Goal: Contribute content: Contribute content

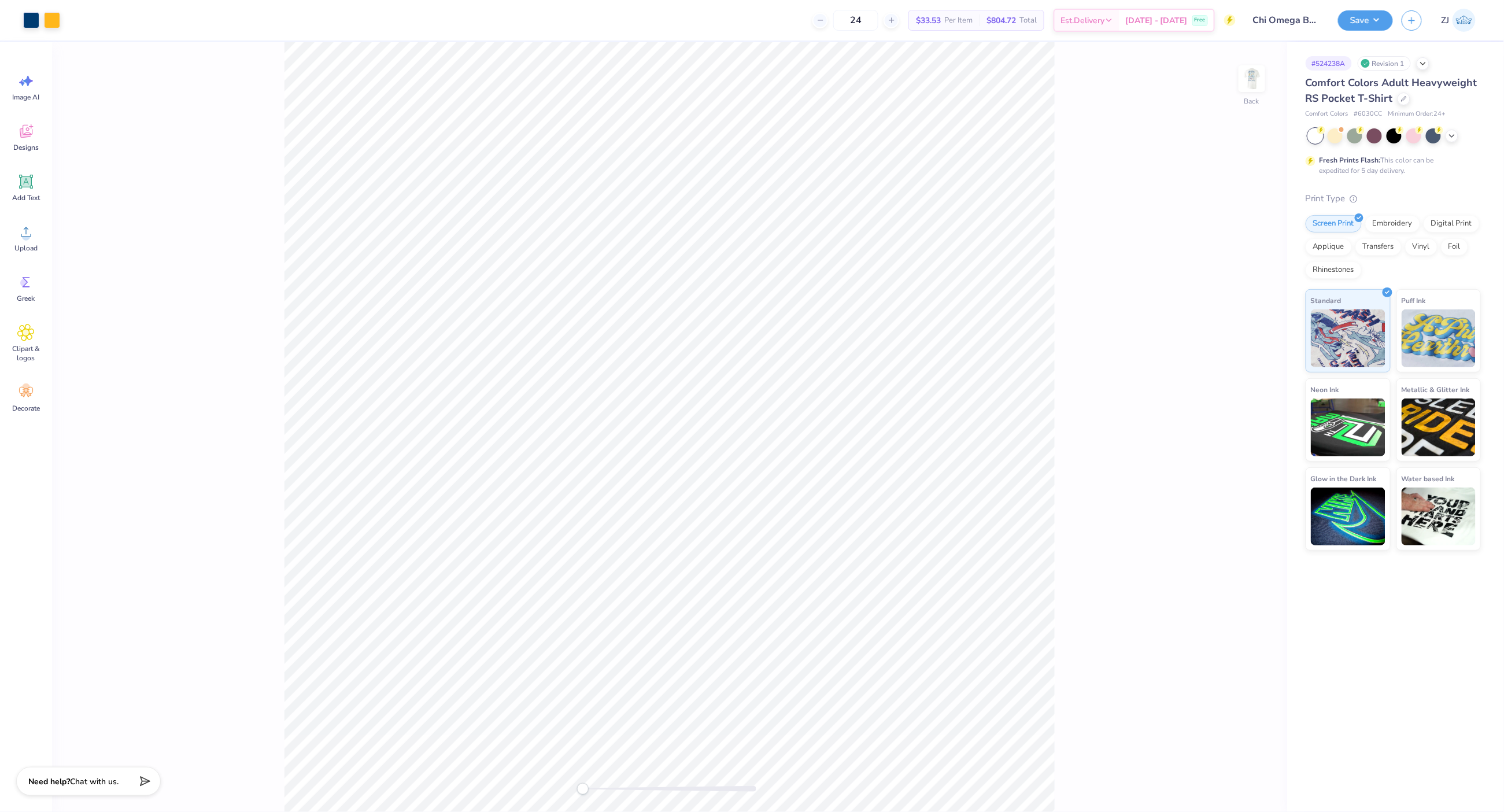
click at [1237, 82] on div "Back" at bounding box center [670, 427] width 1235 height 770
click at [1246, 79] on img at bounding box center [1252, 78] width 46 height 46
click at [1240, 74] on img at bounding box center [1252, 78] width 46 height 46
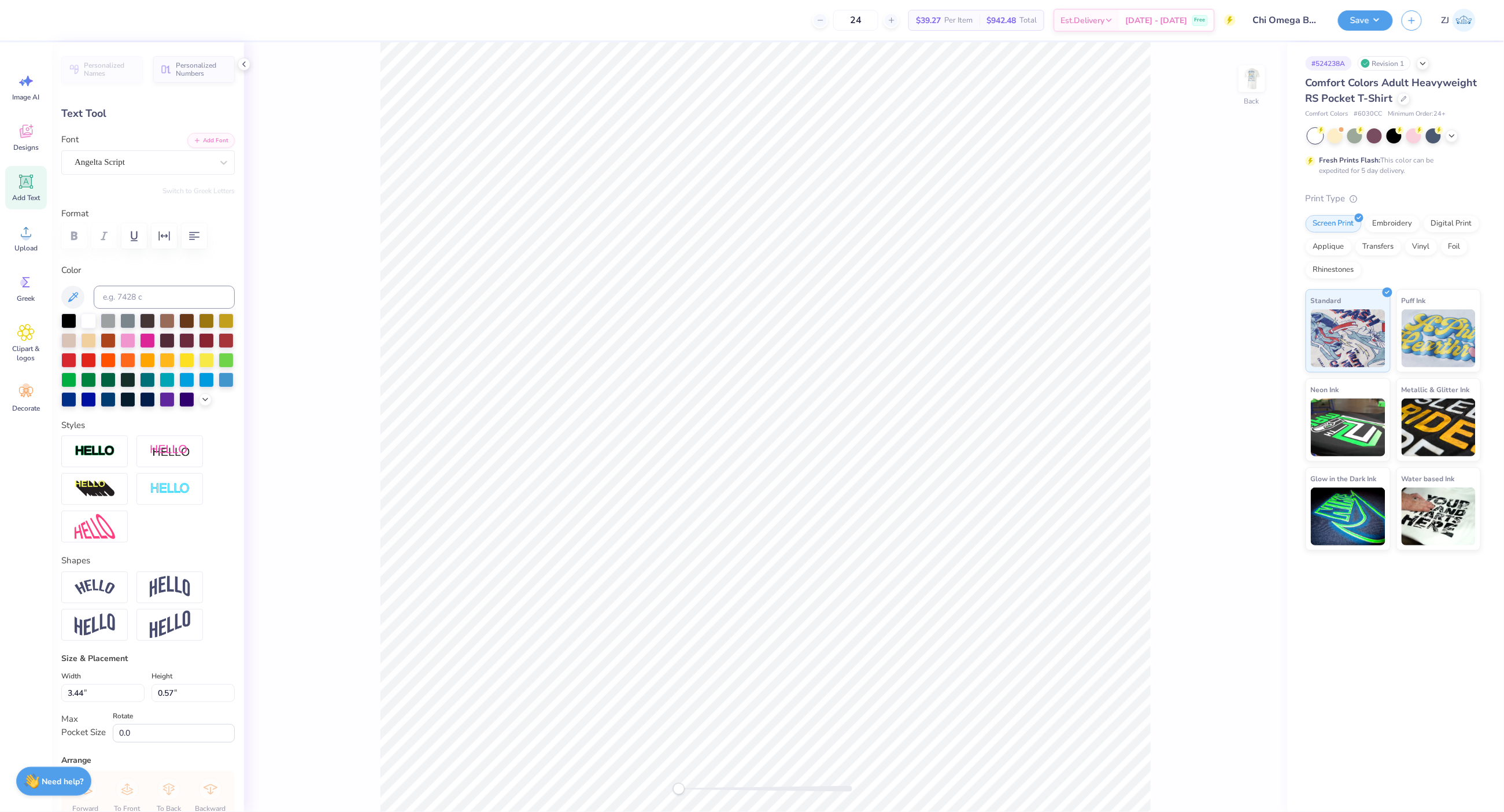
scroll to position [12, 2]
type textarea "Fall [PERSON_NAME]"
click at [1253, 76] on img at bounding box center [1252, 78] width 46 height 46
type input "9.52"
type input "1.56"
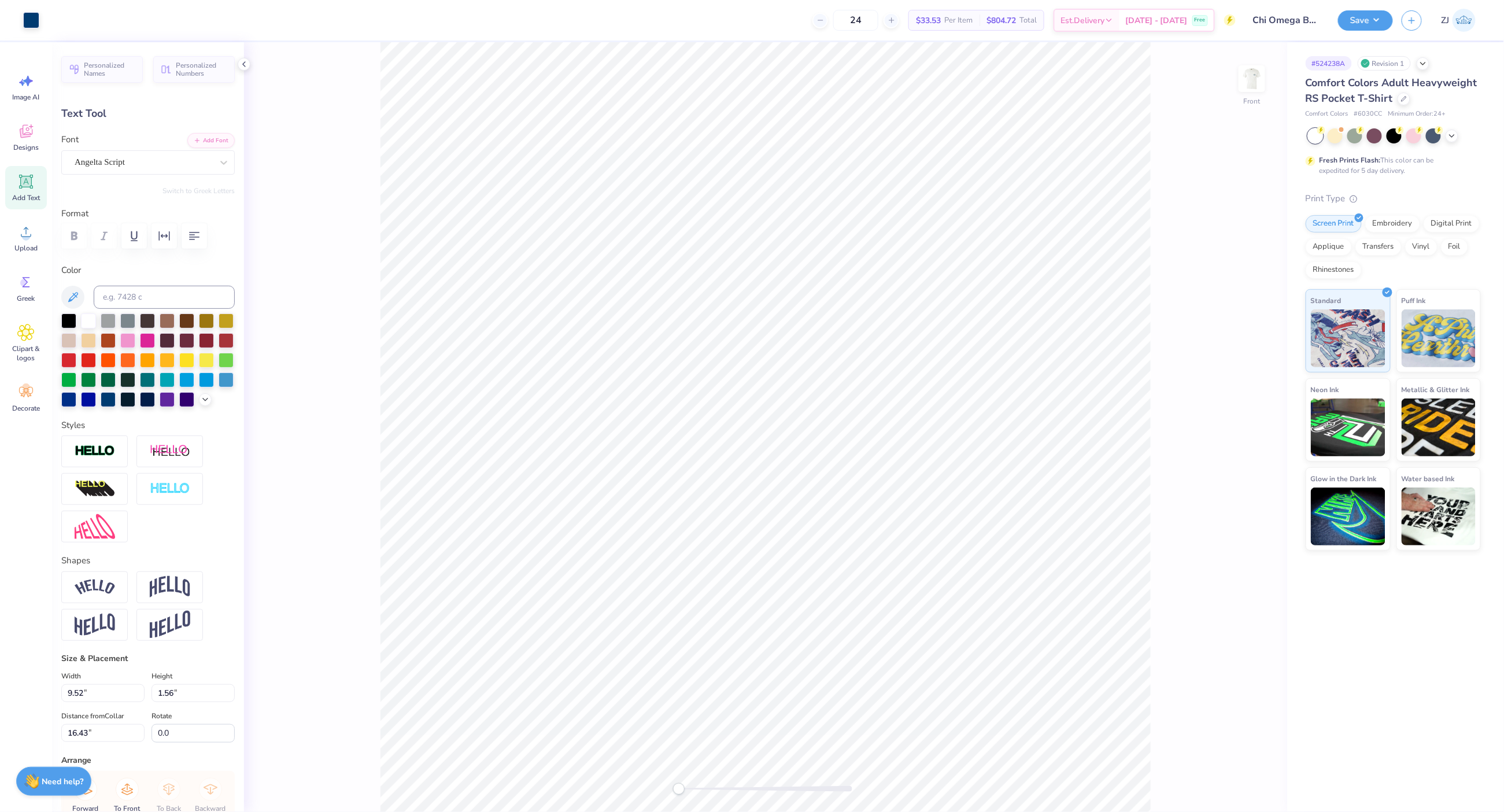
type input "16.43"
type textarea "Fall [PERSON_NAME]"
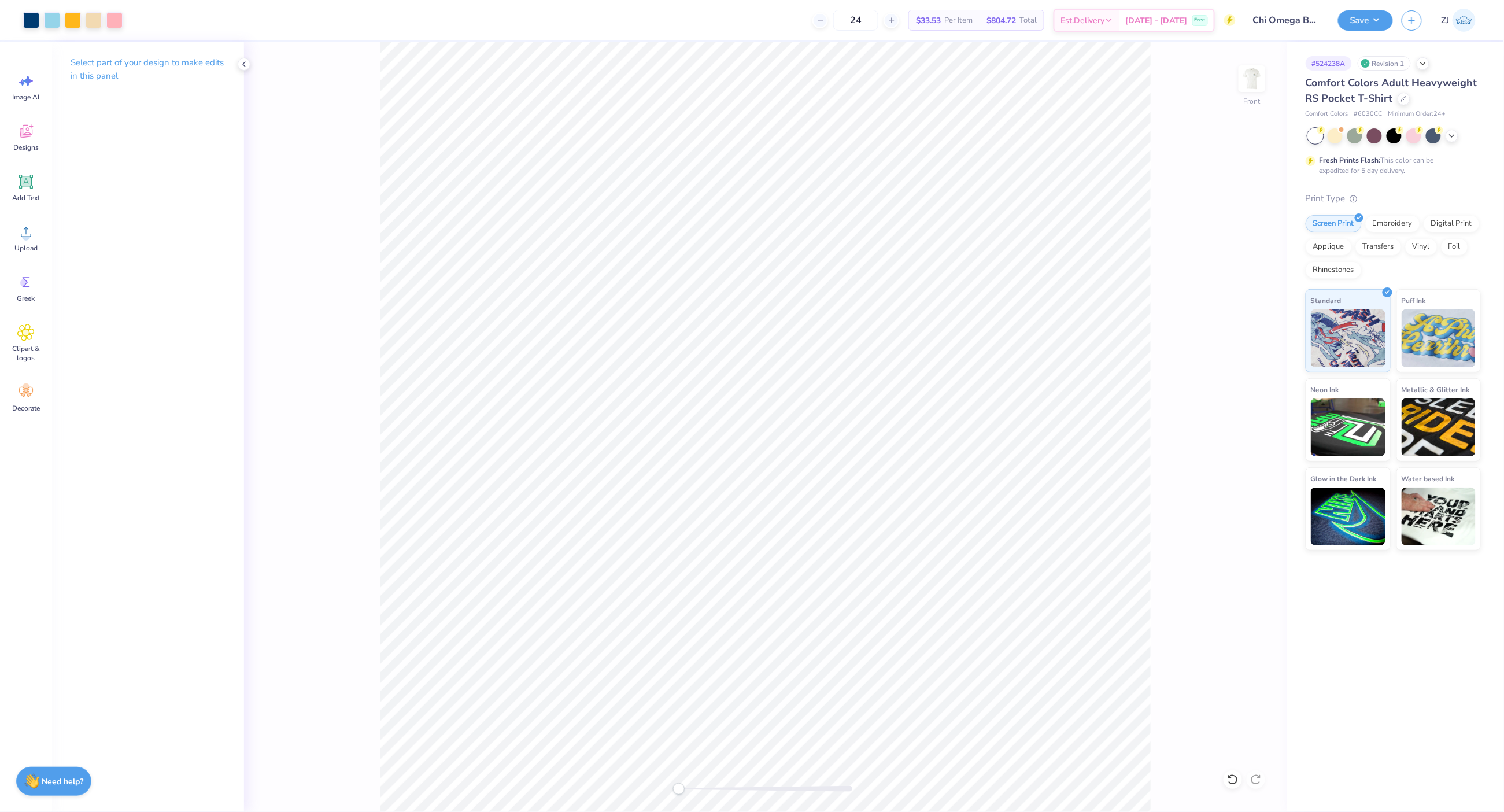
click at [474, 36] on div "Art colors 24 $33.53 Per Item $804.72 Total Est. Delivery Oct 7 - 10 Free Desig…" at bounding box center [752, 406] width 1504 height 812
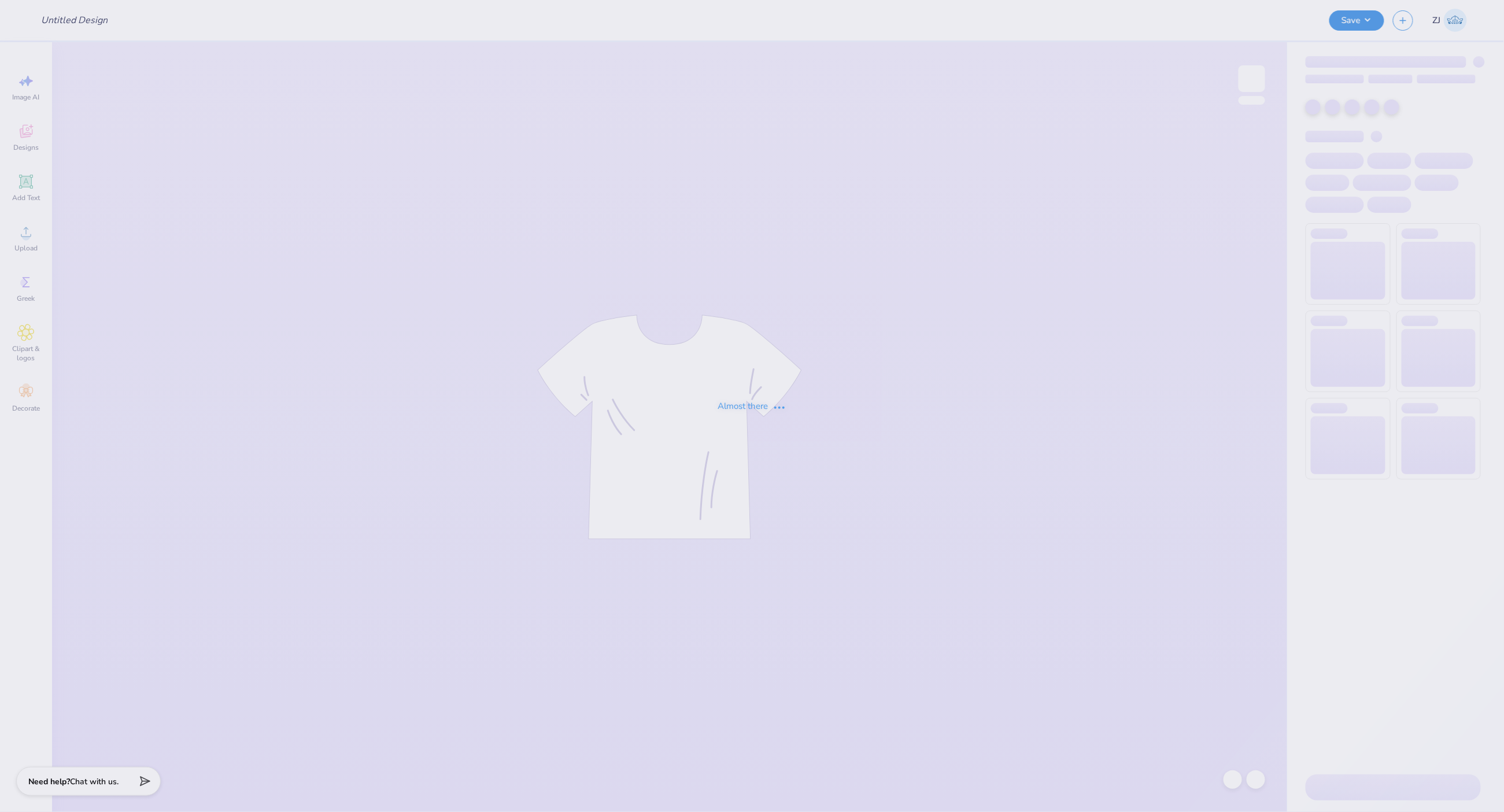
type input "Chi Omega Booths [PERSON_NAME]"
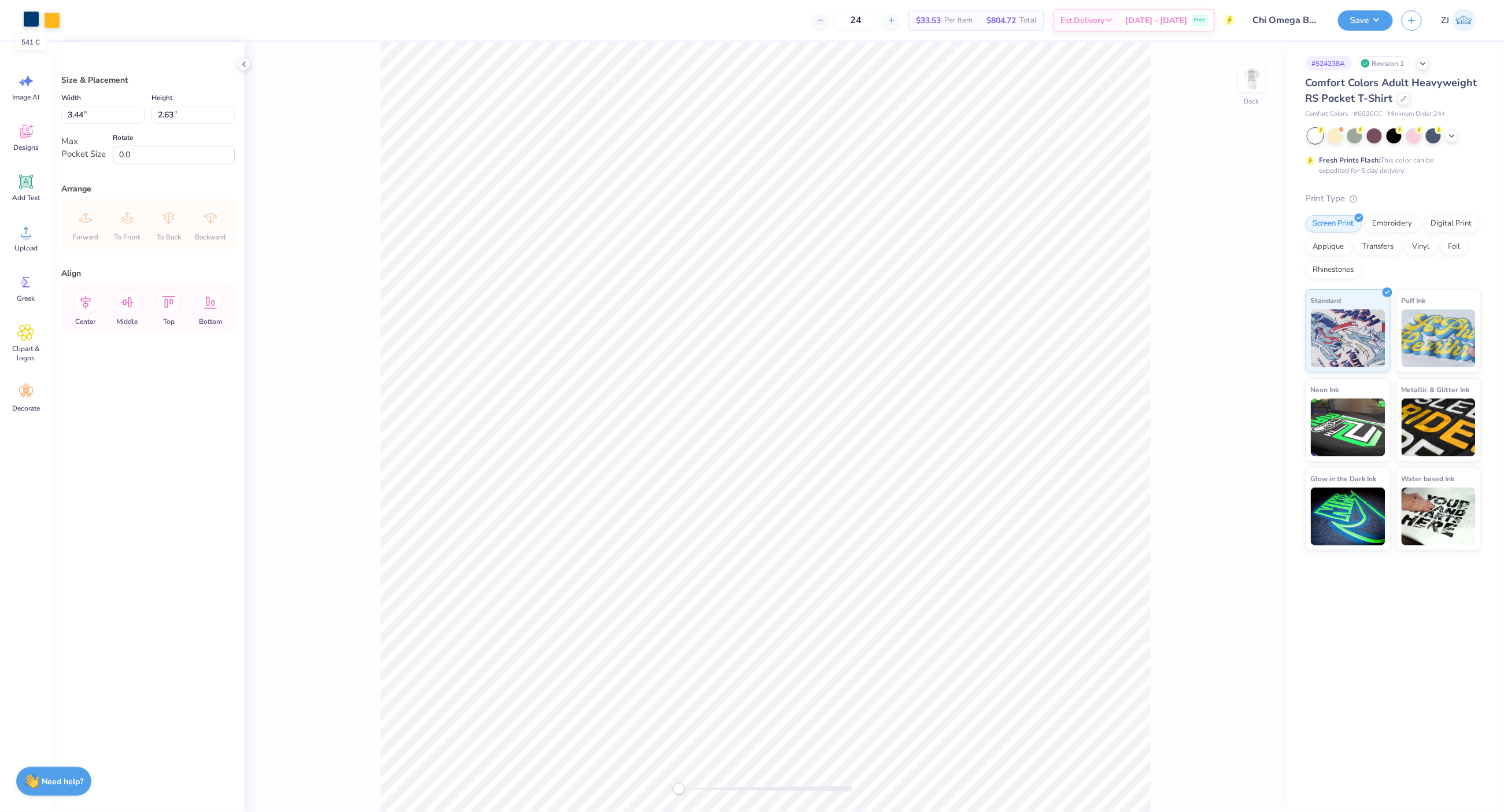
click at [26, 25] on div at bounding box center [31, 19] width 16 height 16
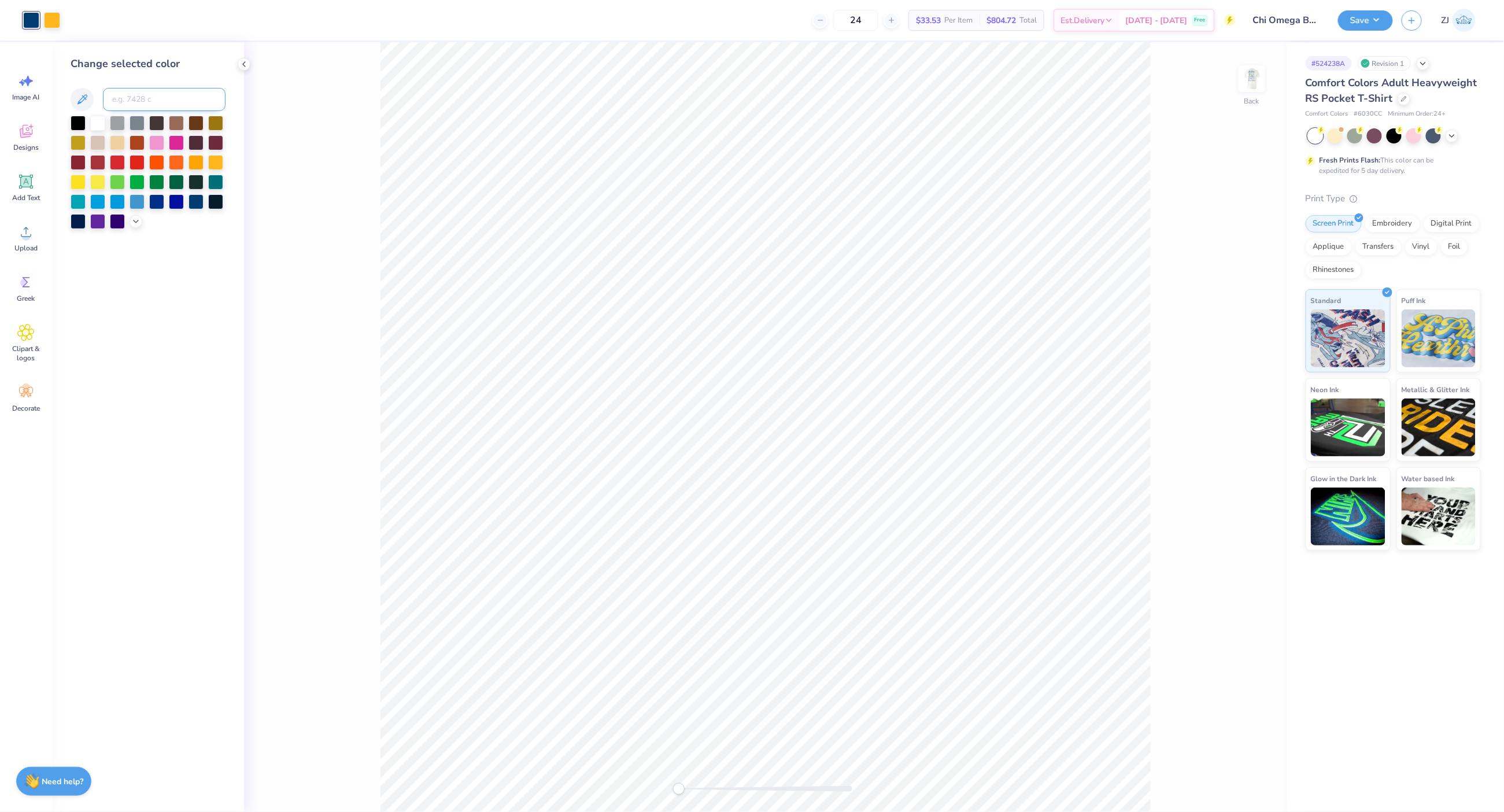
drag, startPoint x: 130, startPoint y: 110, endPoint x: 134, endPoint y: 106, distance: 5.7
click at [130, 110] on input at bounding box center [164, 100] width 123 height 23
type input "1675"
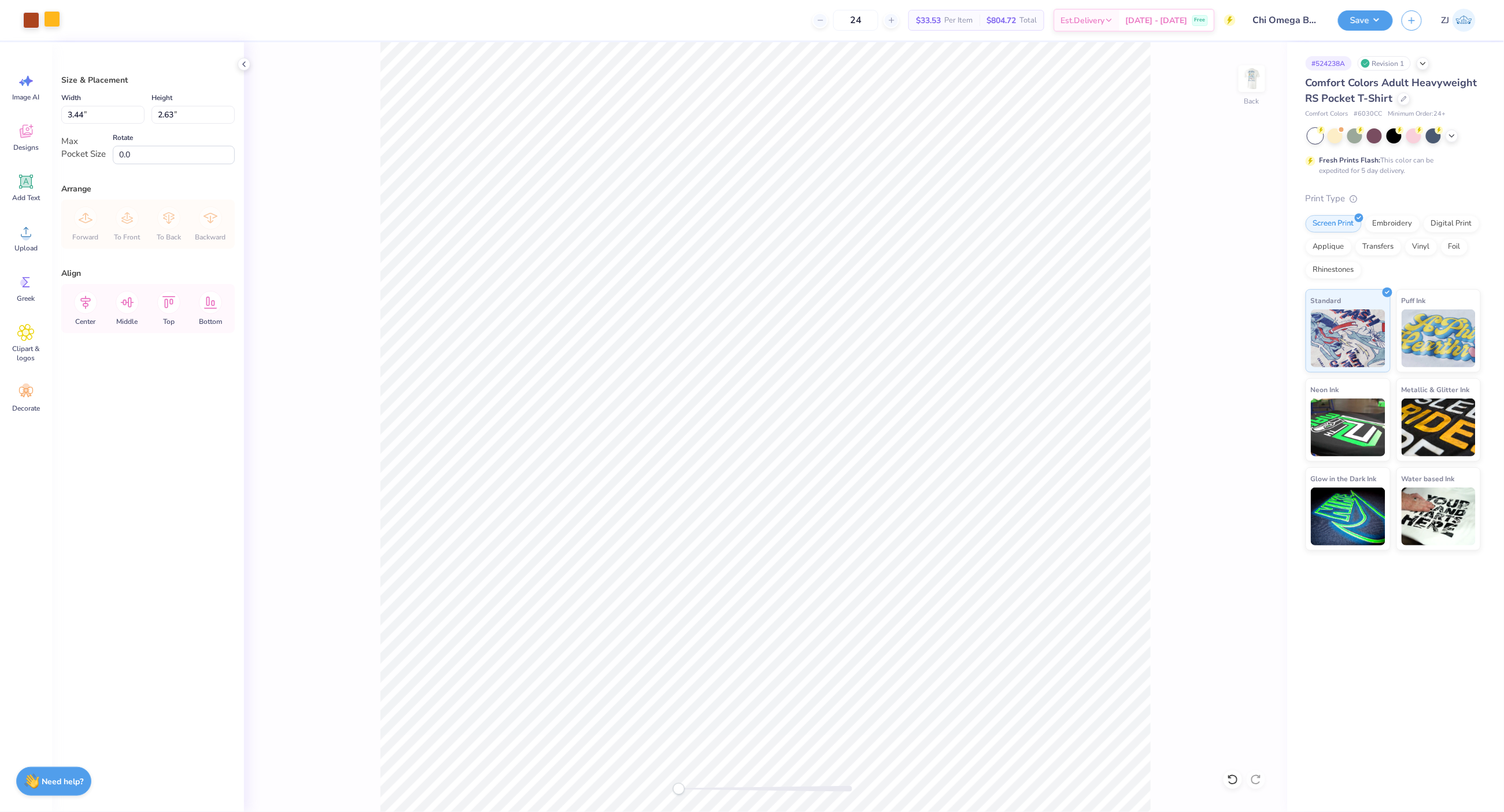
click at [46, 16] on div at bounding box center [52, 19] width 16 height 16
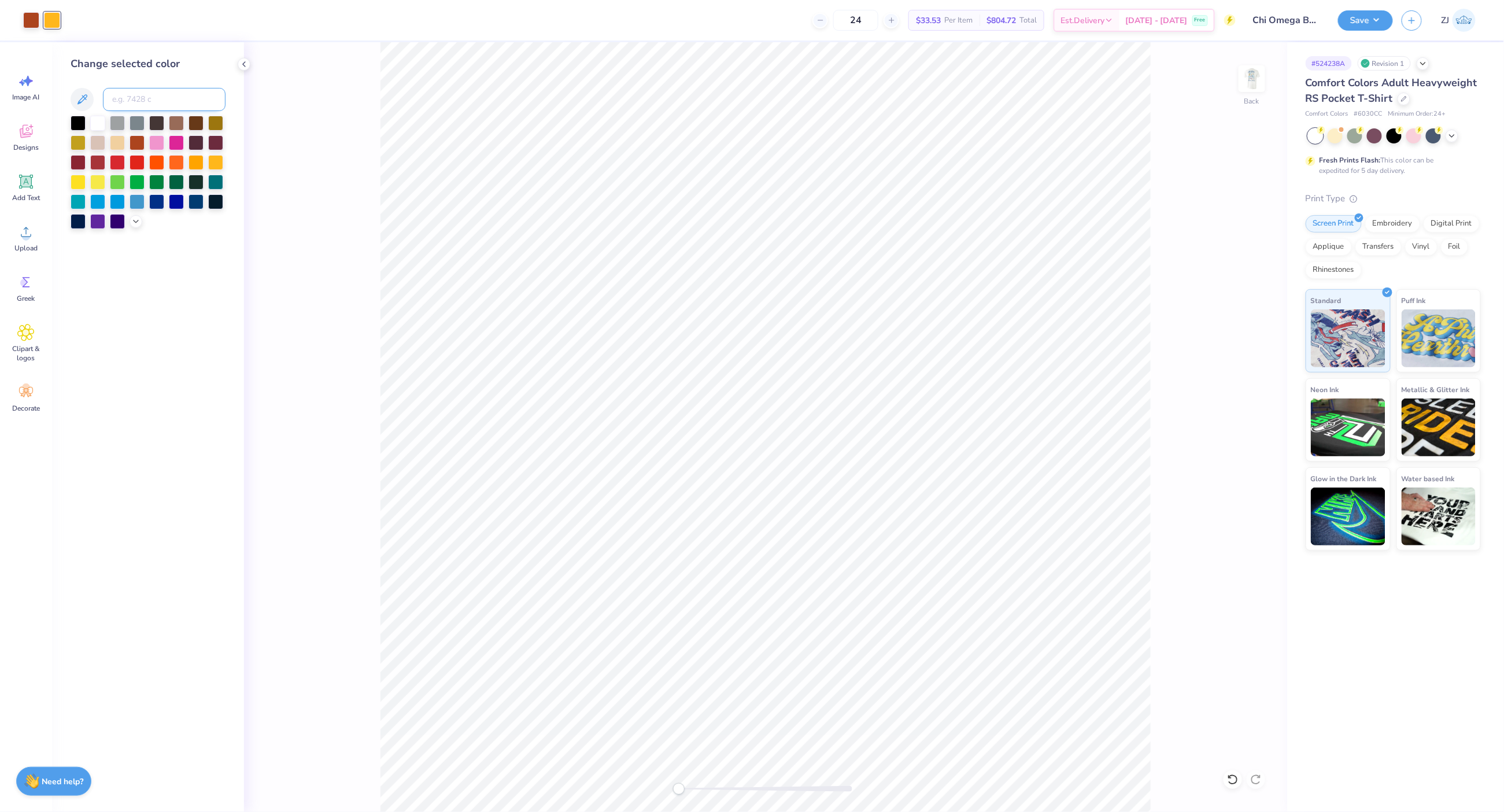
click at [151, 98] on input at bounding box center [164, 100] width 123 height 23
type input "1365"
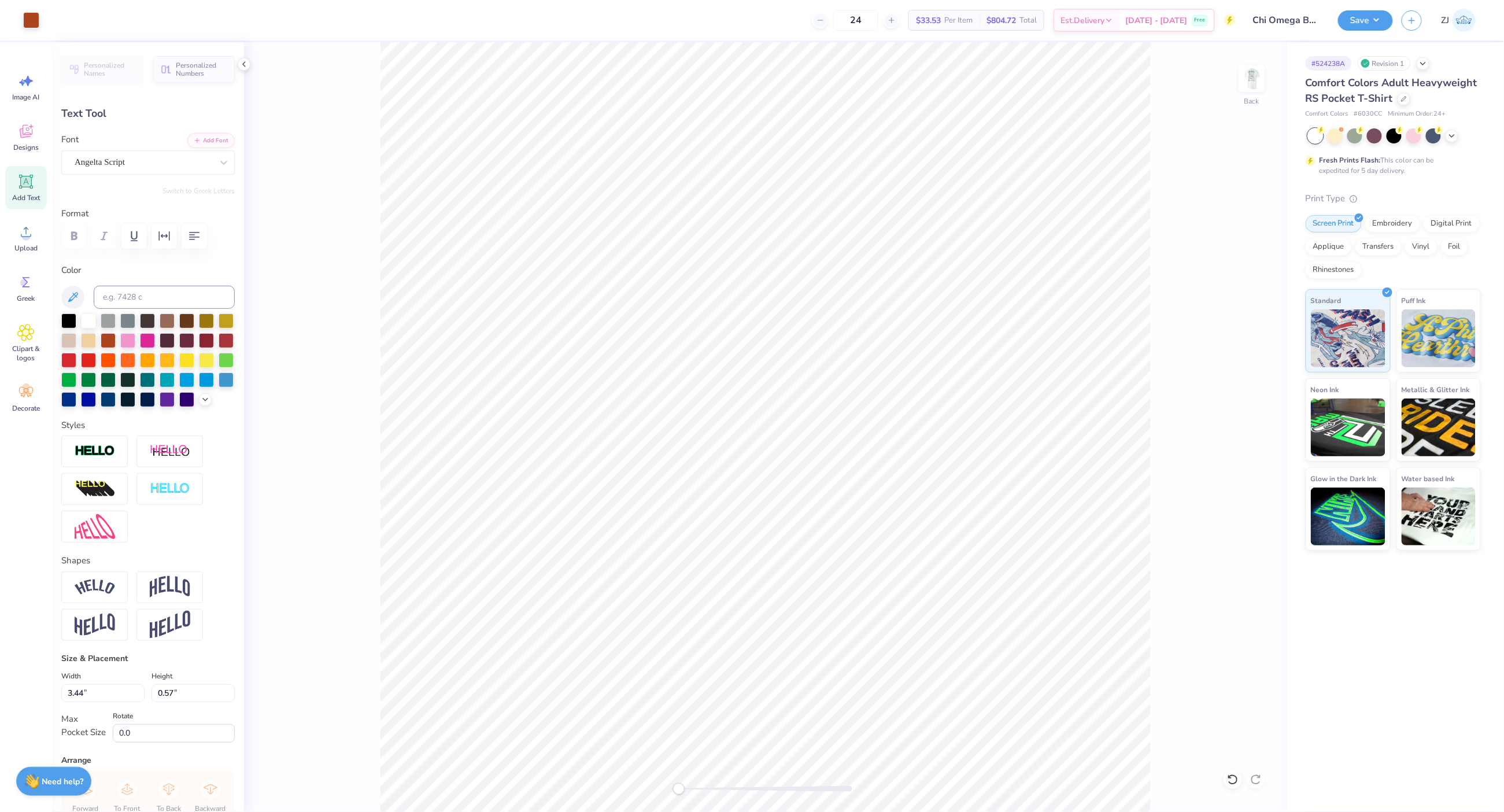
scroll to position [12, 2]
type textarea "Fall [PERSON_NAME]"
click at [1239, 76] on div "Back" at bounding box center [766, 427] width 1043 height 770
click at [1259, 79] on img at bounding box center [1252, 78] width 46 height 46
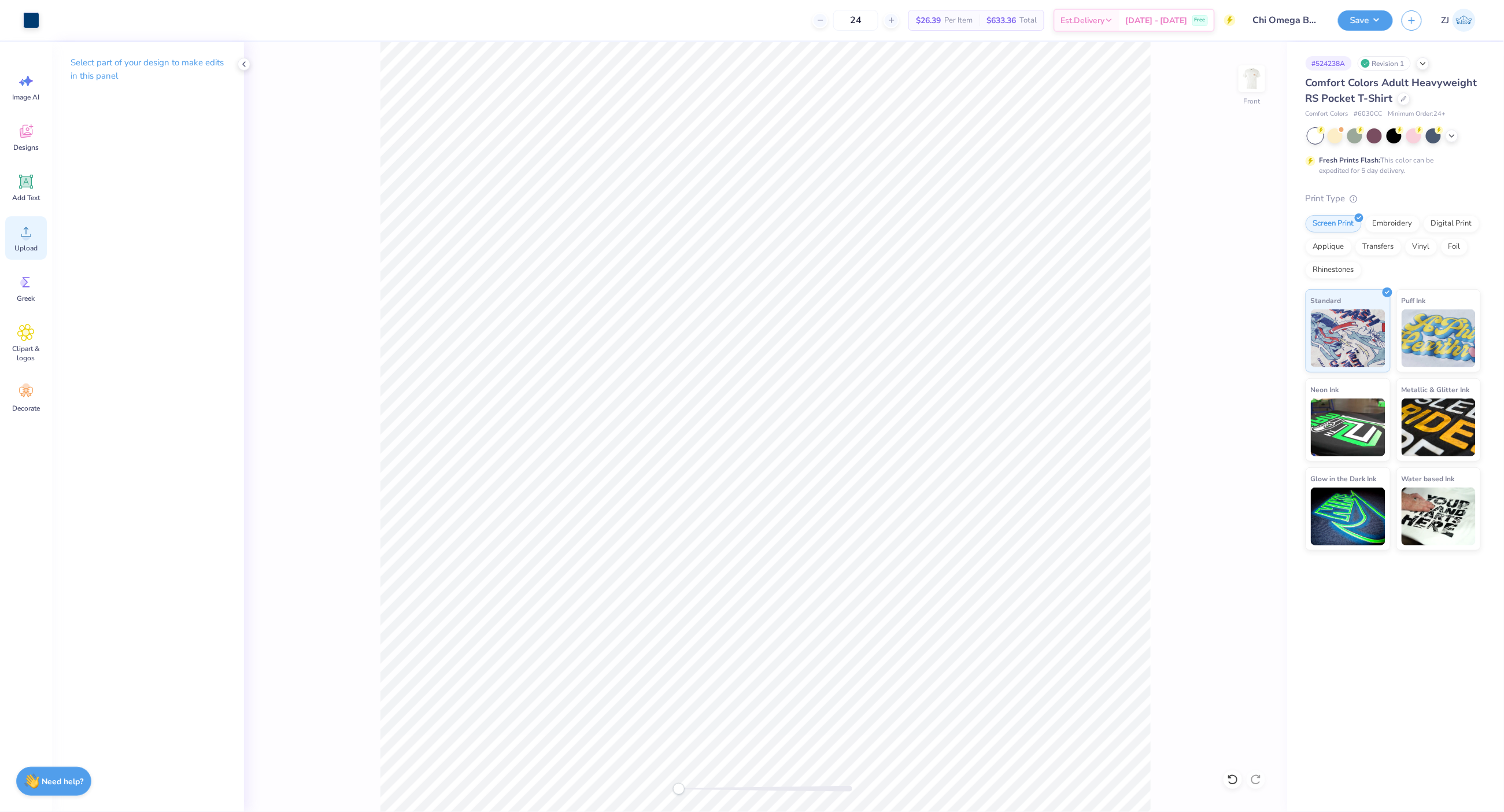
click at [40, 231] on div "Upload" at bounding box center [26, 238] width 42 height 44
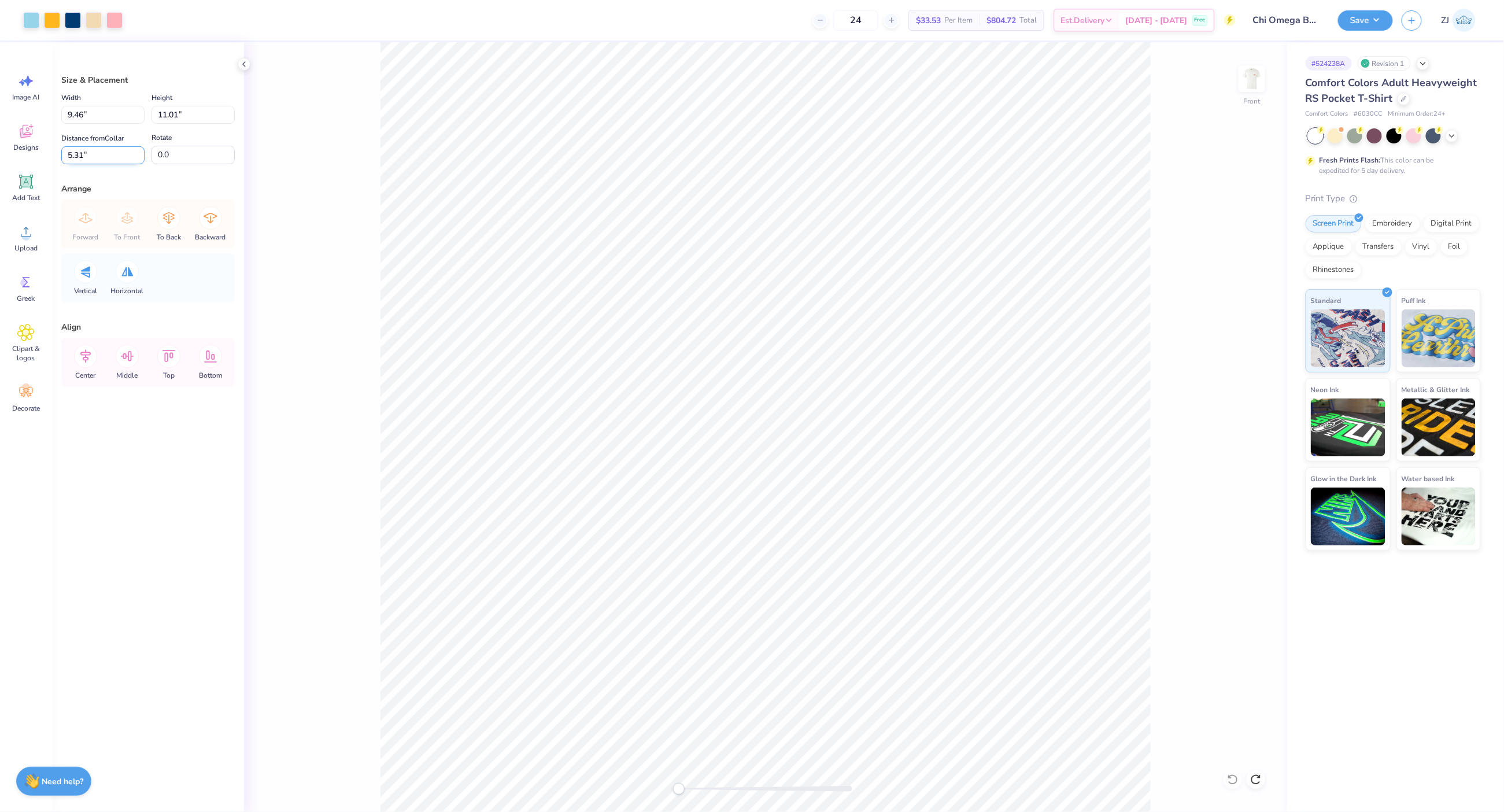
click at [101, 155] on input "5.31" at bounding box center [103, 155] width 83 height 18
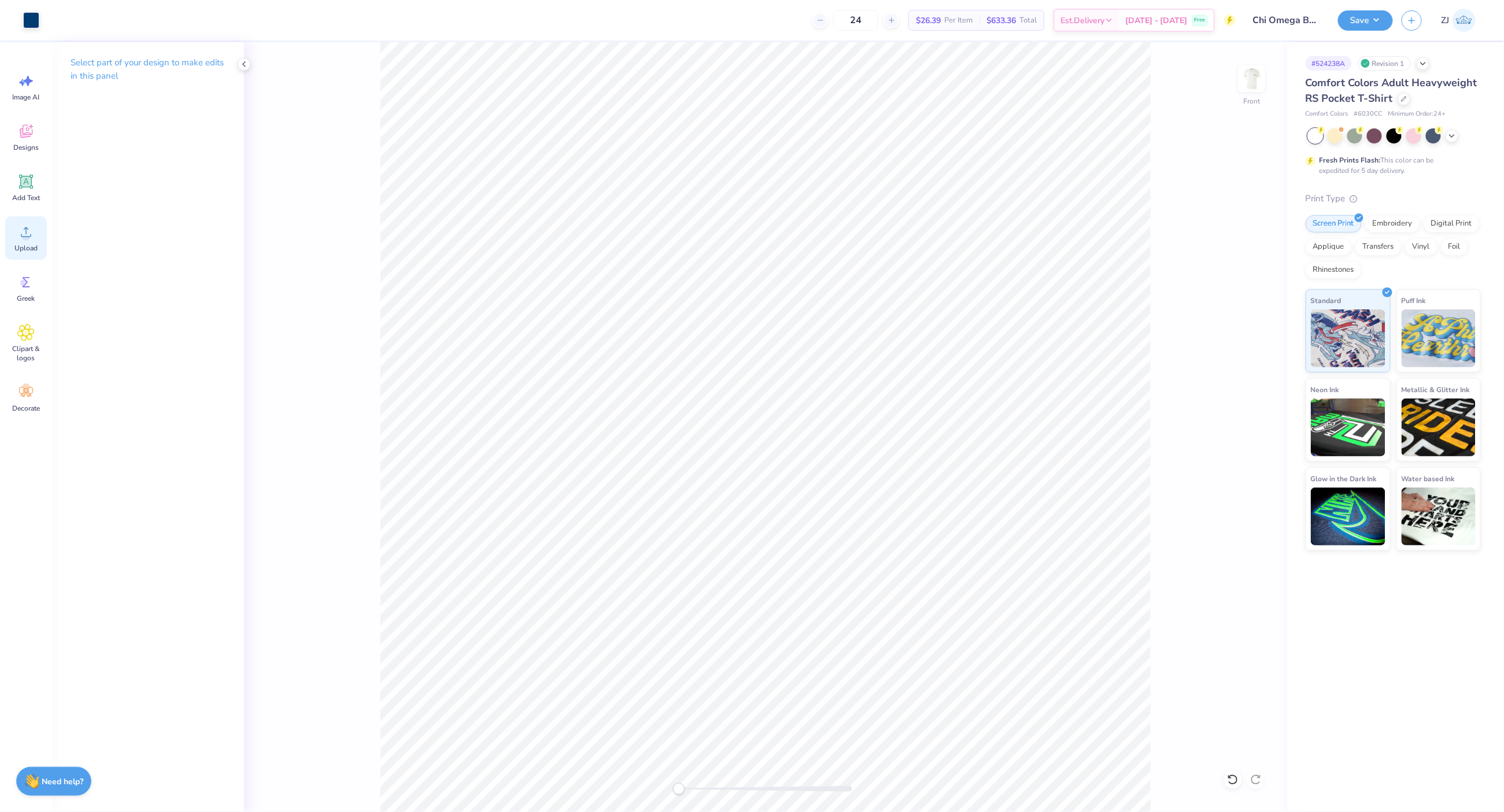
click at [29, 232] on icon at bounding box center [25, 231] width 17 height 17
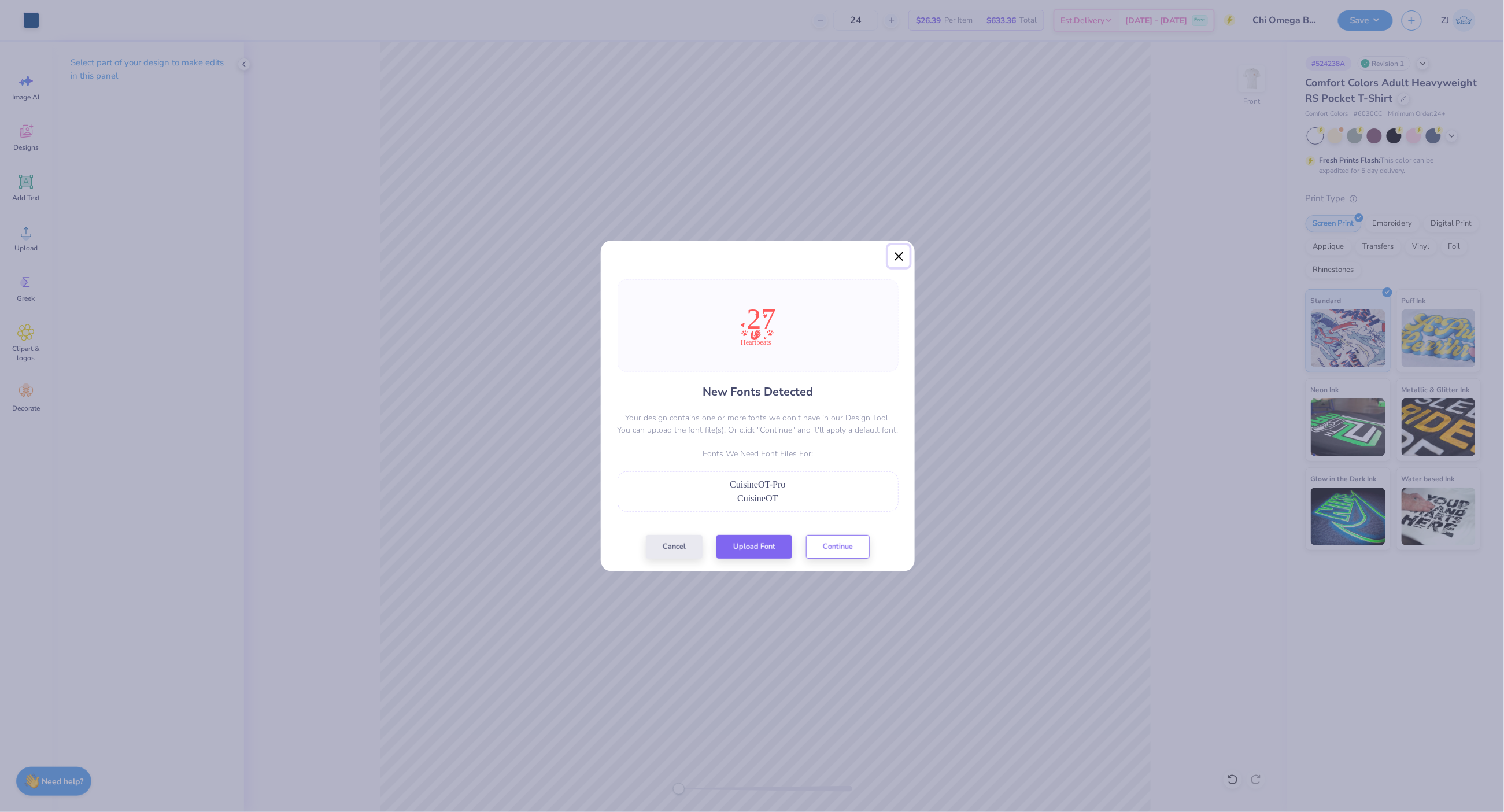
click at [899, 257] on button "Close" at bounding box center [899, 256] width 22 height 22
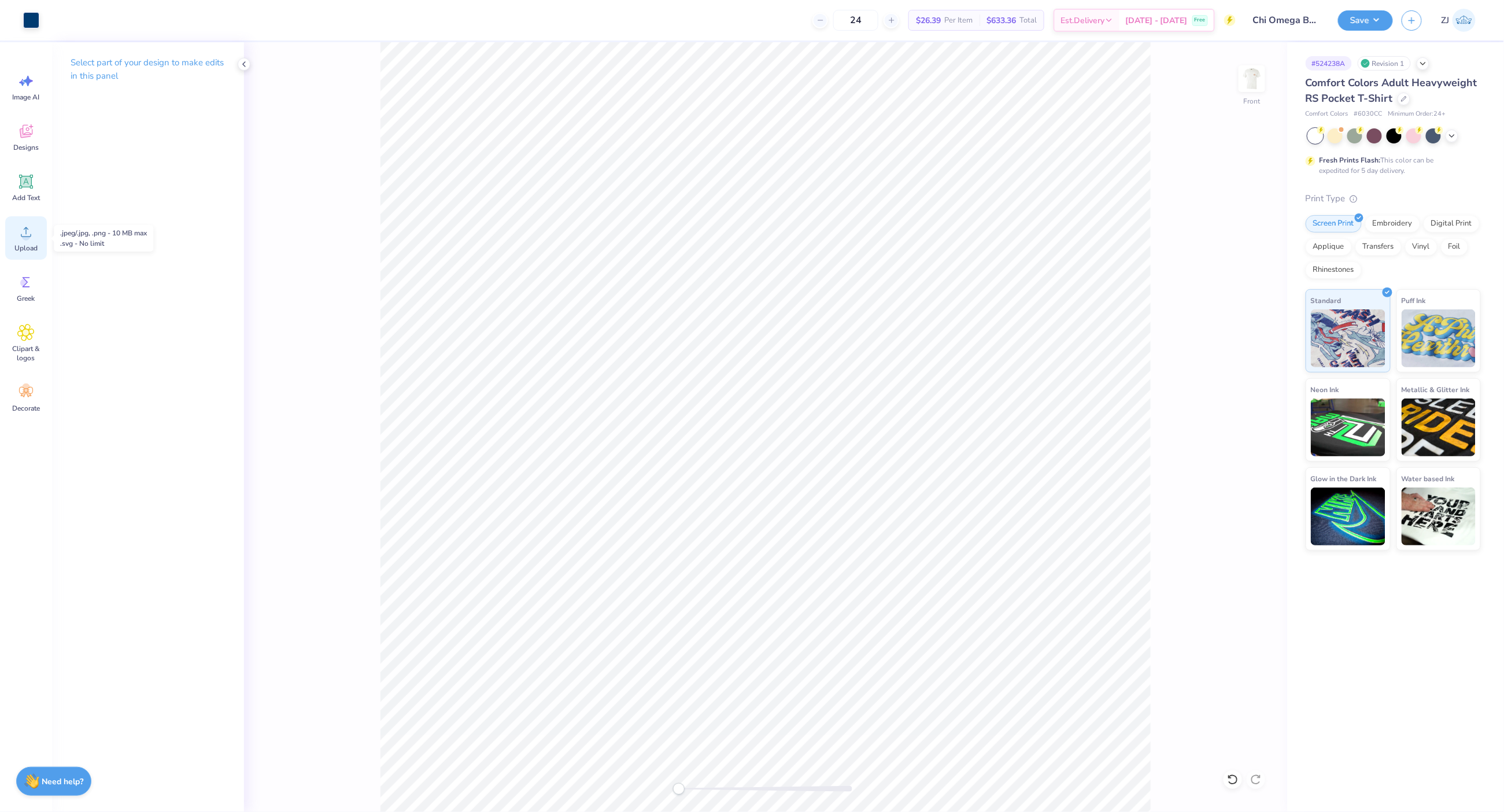
click at [30, 227] on icon at bounding box center [25, 231] width 17 height 17
click at [29, 236] on icon at bounding box center [26, 232] width 10 height 10
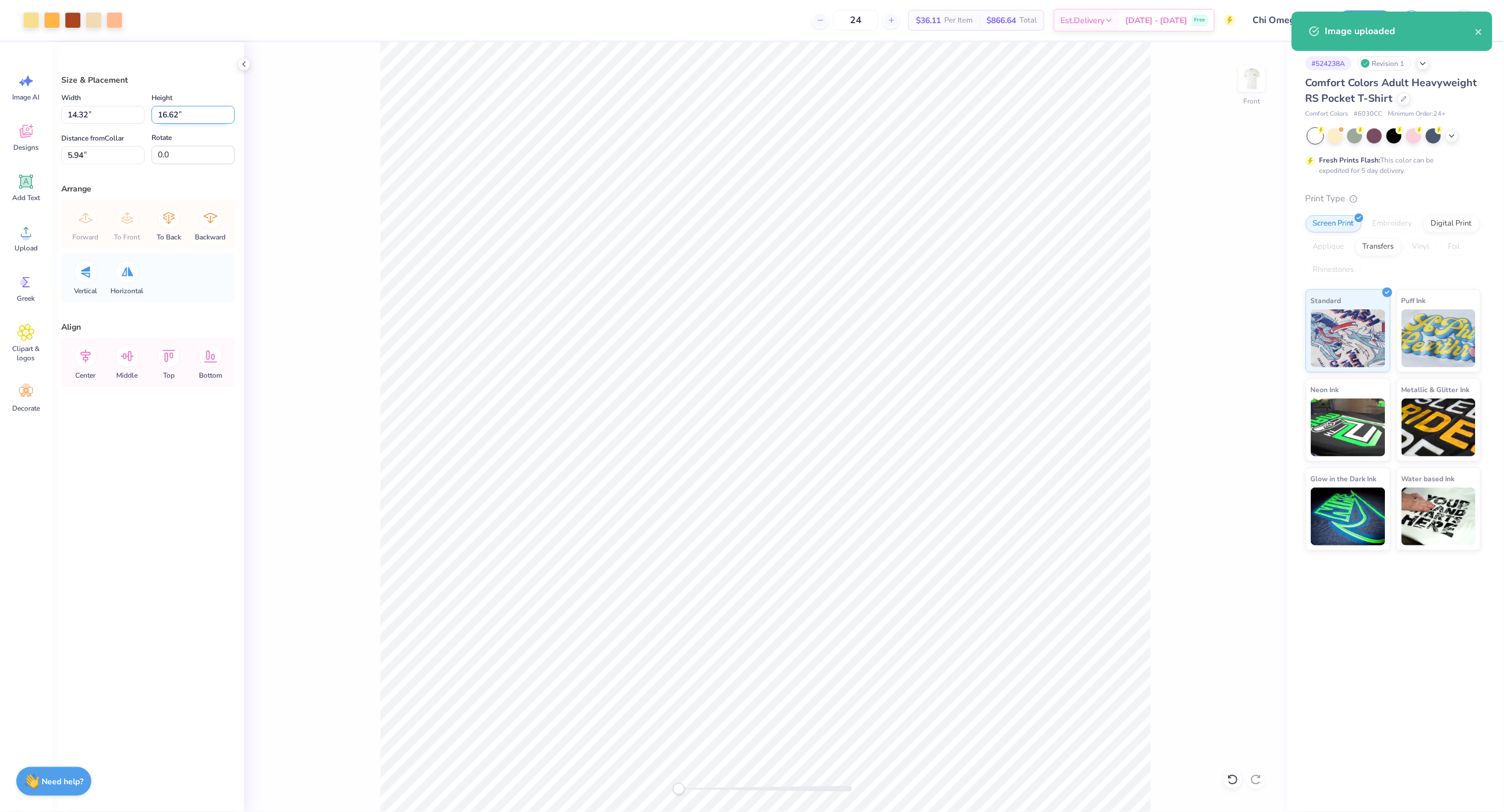
click at [176, 118] on input "16.62" at bounding box center [193, 115] width 83 height 18
type input "11.01"
type input "9.49"
type input "8.74"
drag, startPoint x: 82, startPoint y: 158, endPoint x: 125, endPoint y: 162, distance: 43.2
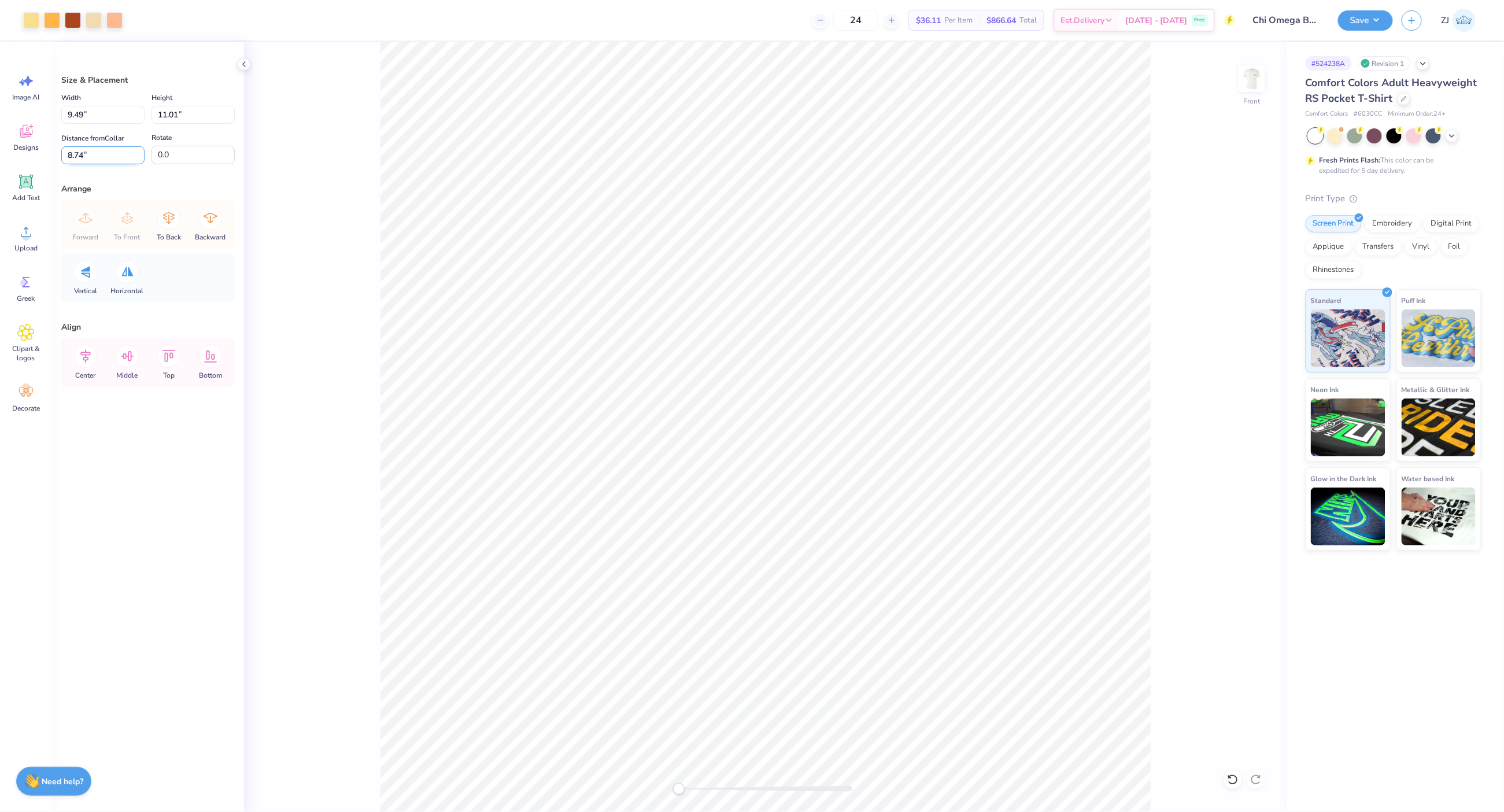
click at [82, 158] on input "8.74" at bounding box center [103, 155] width 83 height 18
paste input "number"
paste input "5"
click at [91, 159] on input "Distance from [GEOGRAPHIC_DATA]" at bounding box center [103, 155] width 83 height 18
type input "5.91"
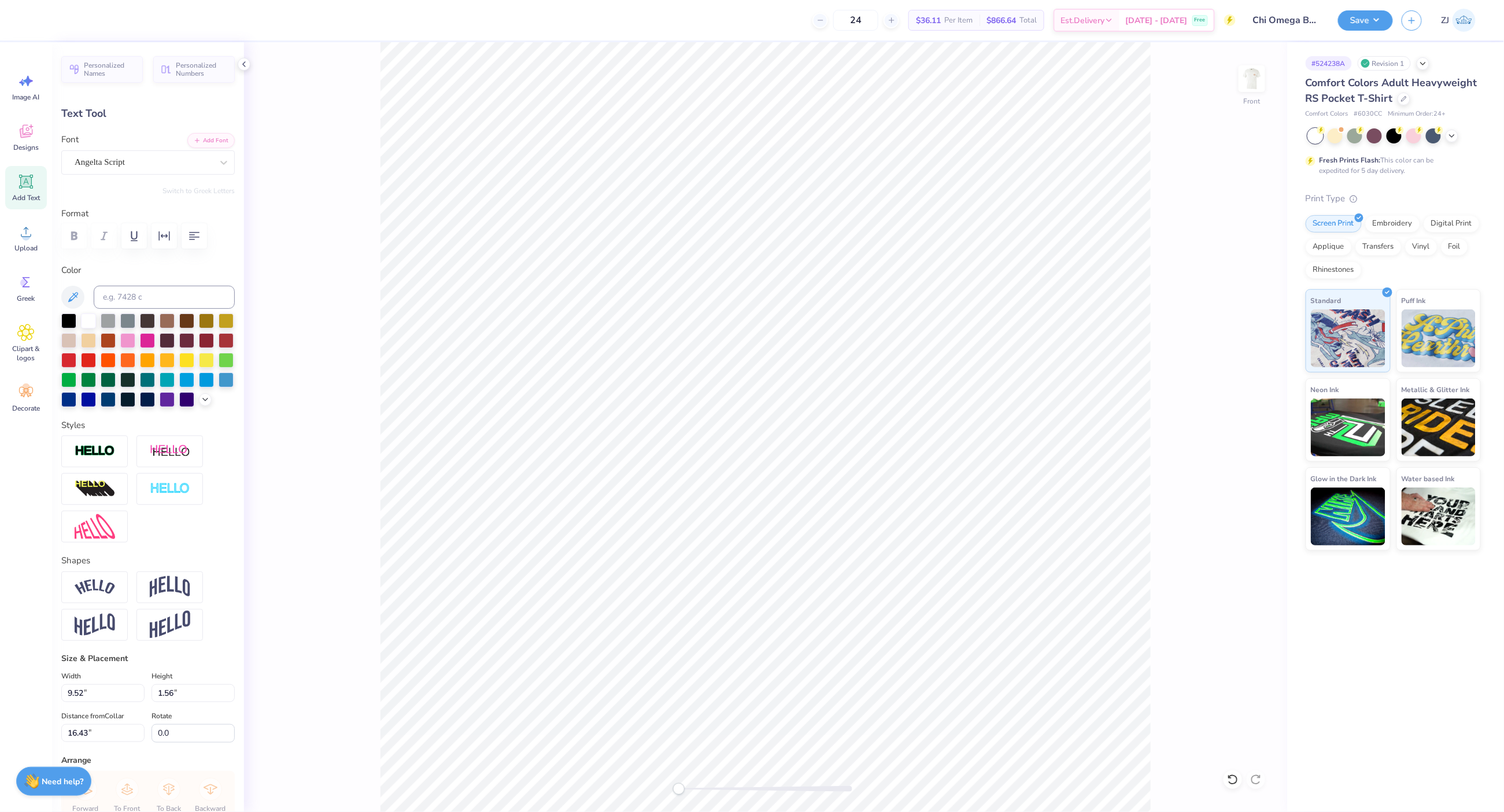
scroll to position [13, 2]
type textarea "Fall [PERSON_NAME]"
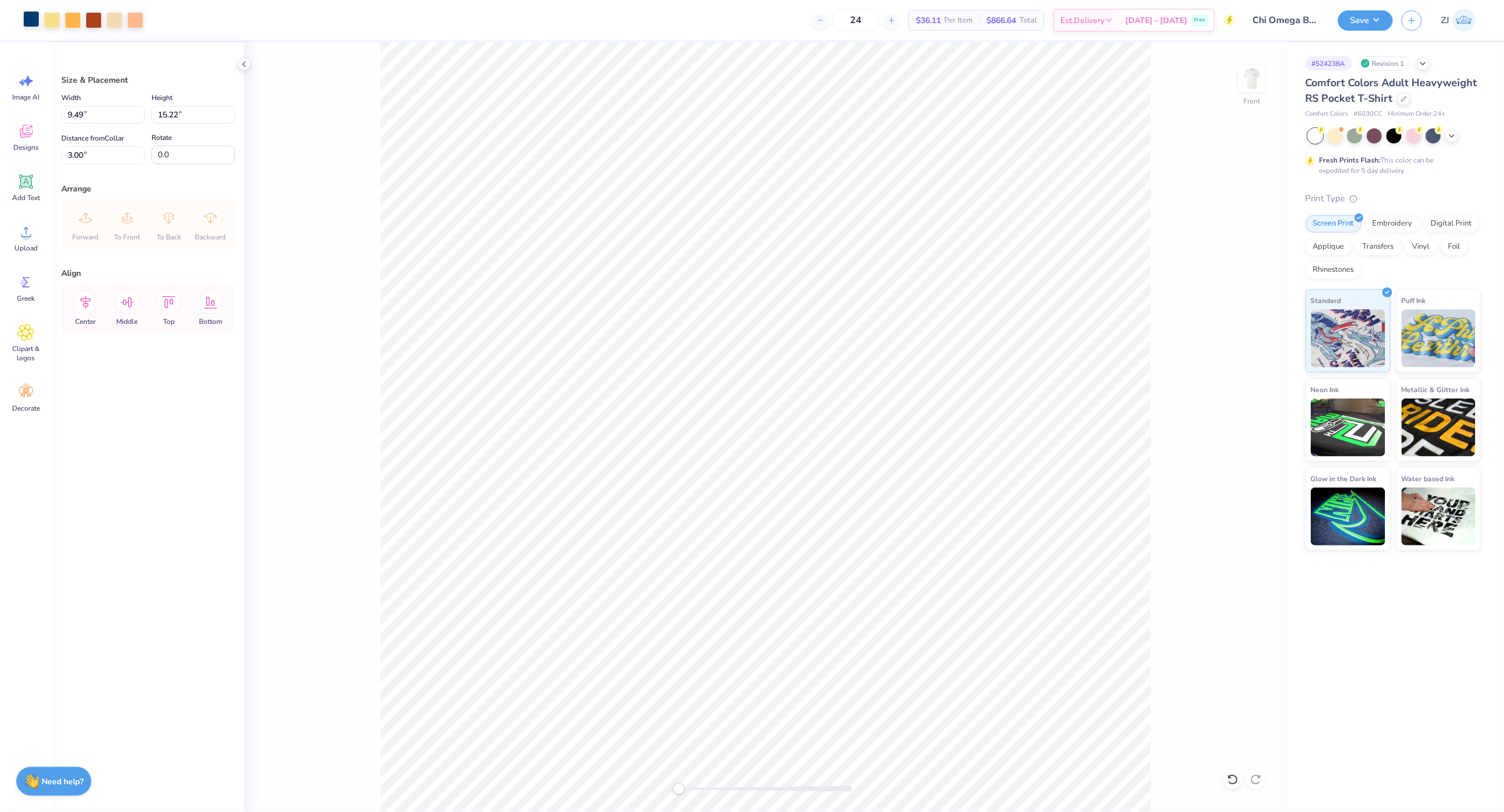
click at [33, 16] on div at bounding box center [31, 19] width 16 height 16
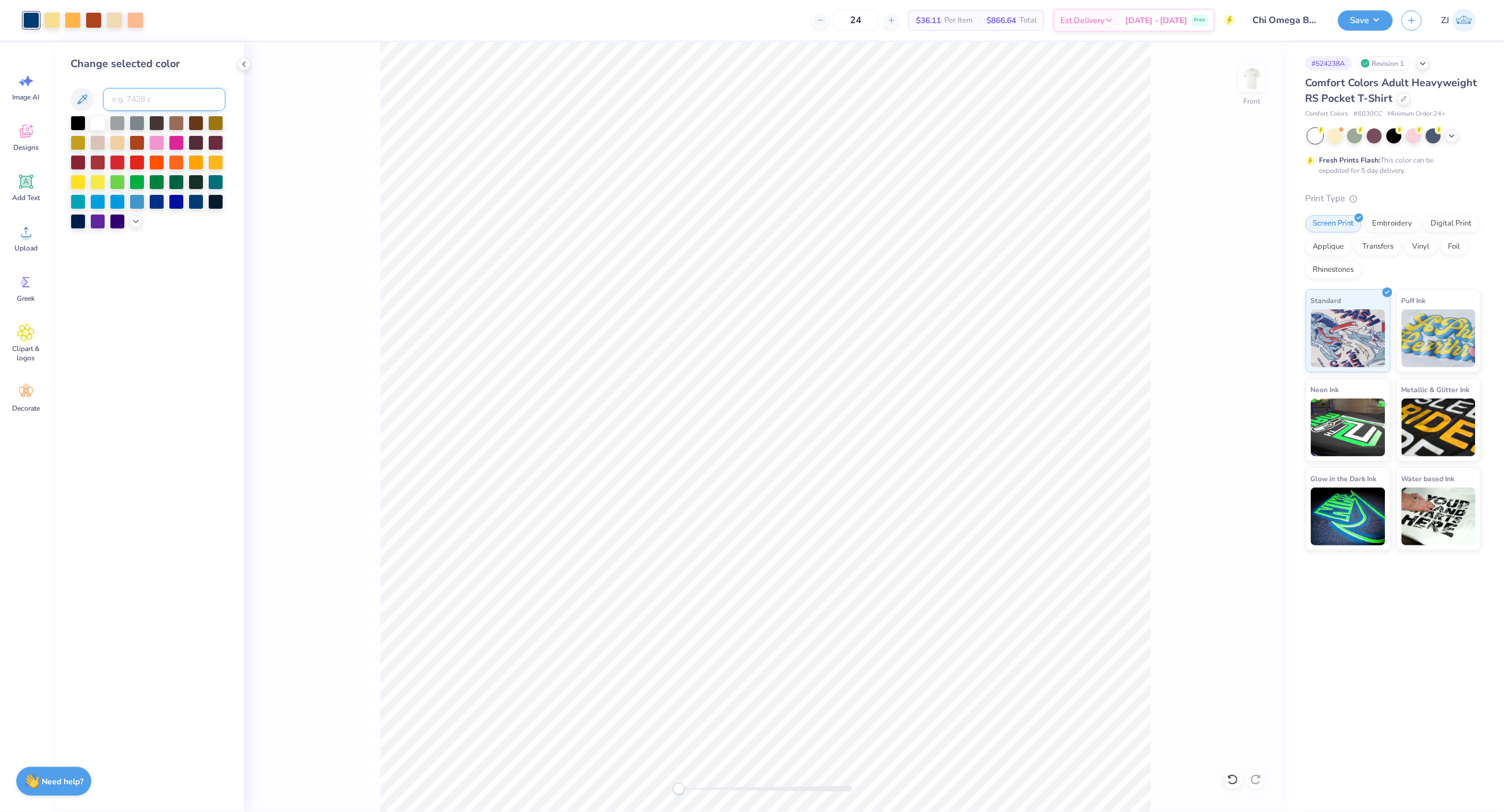
click at [130, 97] on input at bounding box center [164, 100] width 123 height 23
type input "1675"
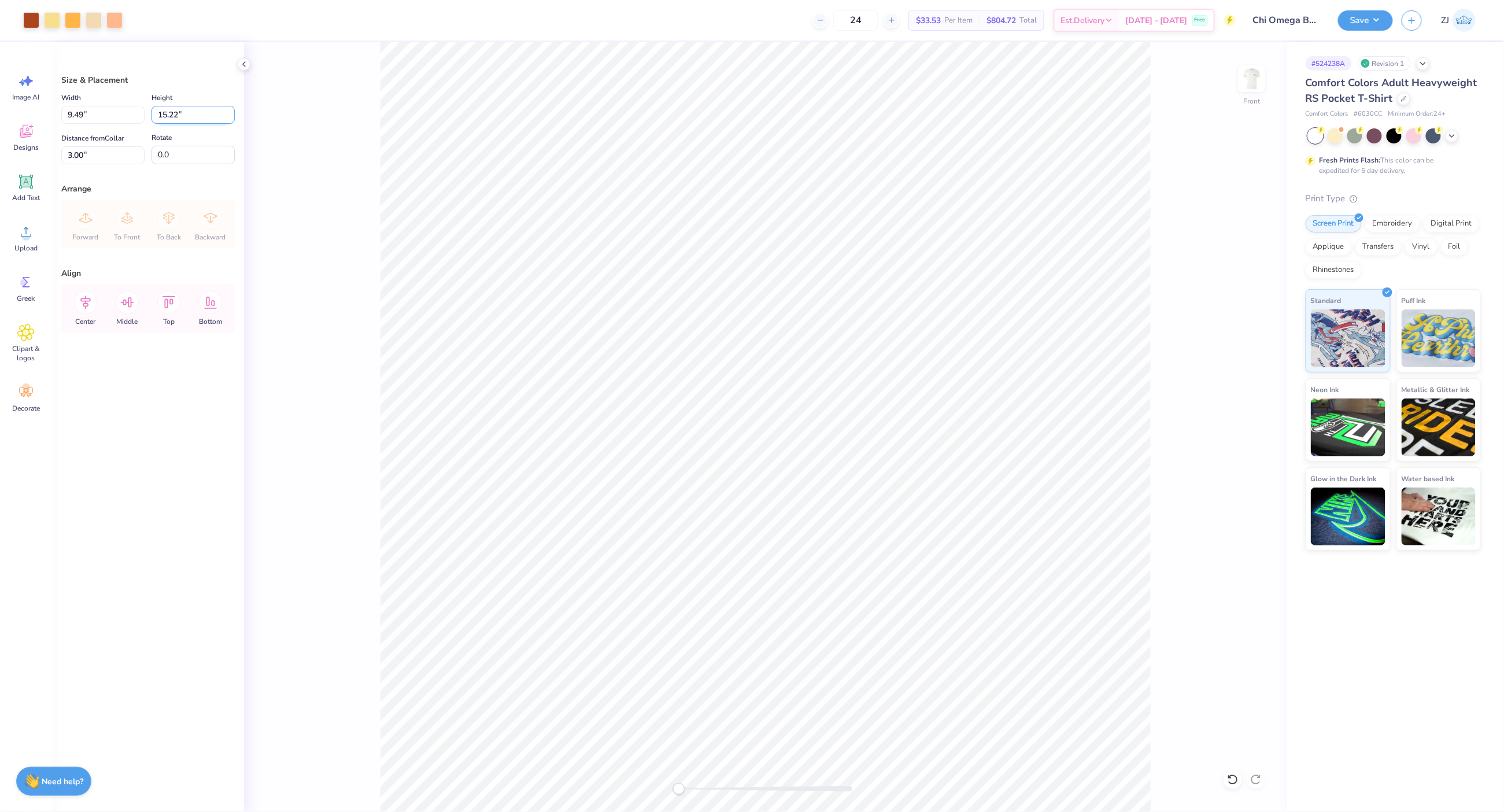
click at [189, 111] on input "15.22" at bounding box center [193, 115] width 83 height 18
type input "15"
type input "9.35"
type input "15.00"
click at [108, 159] on input "3.11" at bounding box center [103, 155] width 83 height 18
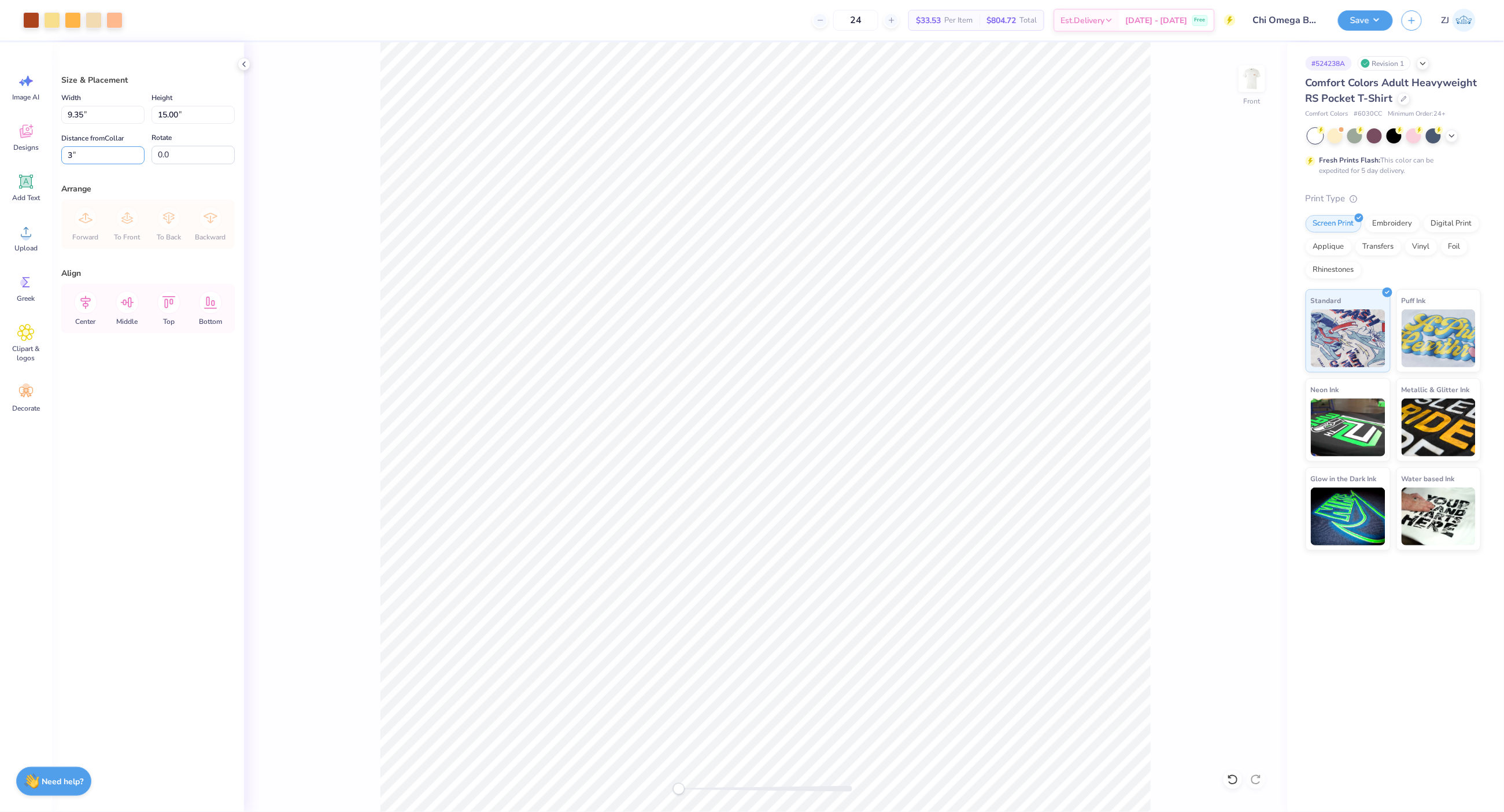
type input "3.00"
click at [1251, 84] on img at bounding box center [1252, 78] width 46 height 46
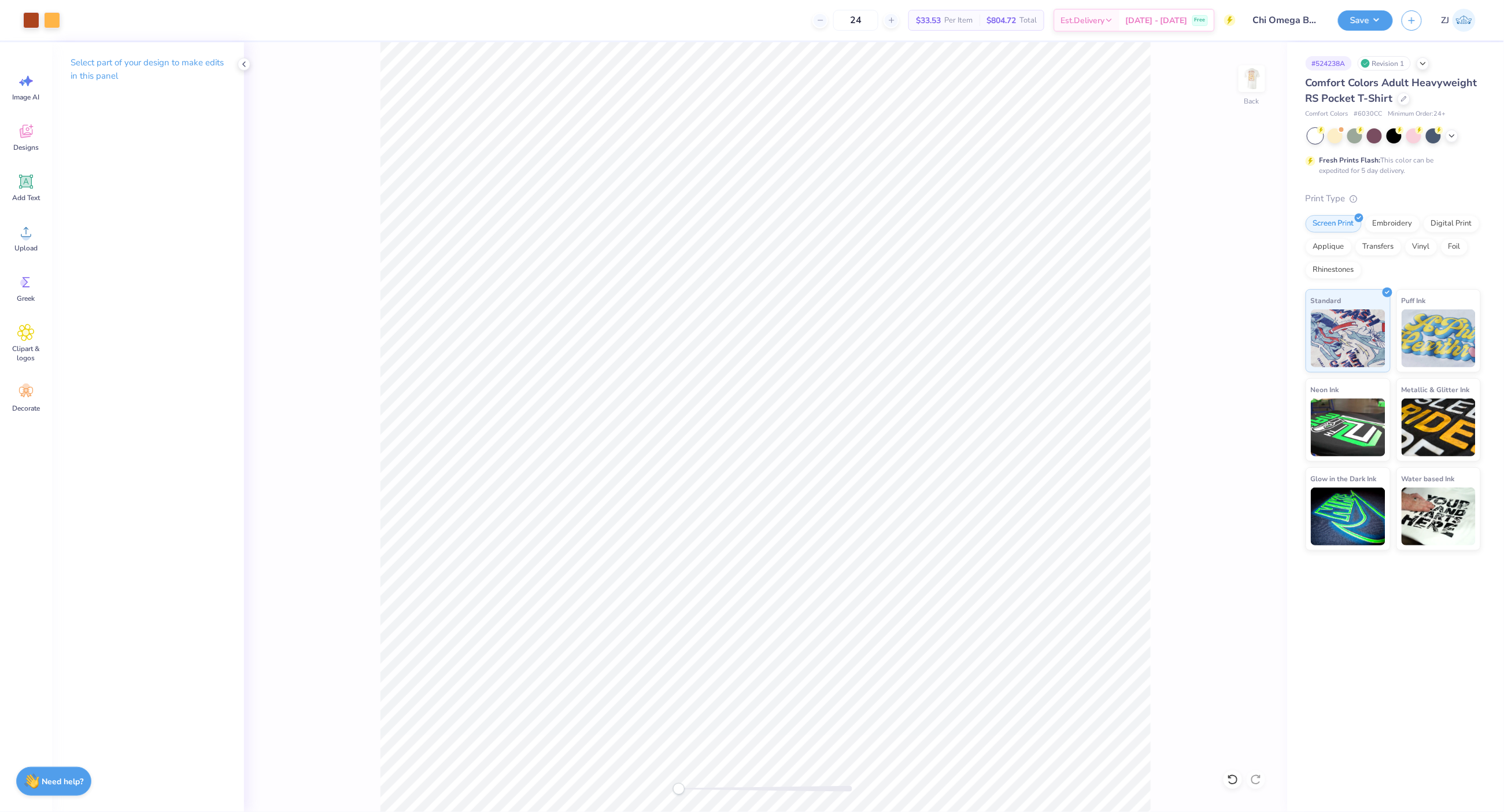
click at [1251, 84] on img at bounding box center [1252, 78] width 23 height 23
click at [1367, 16] on button "Save" at bounding box center [1366, 19] width 55 height 20
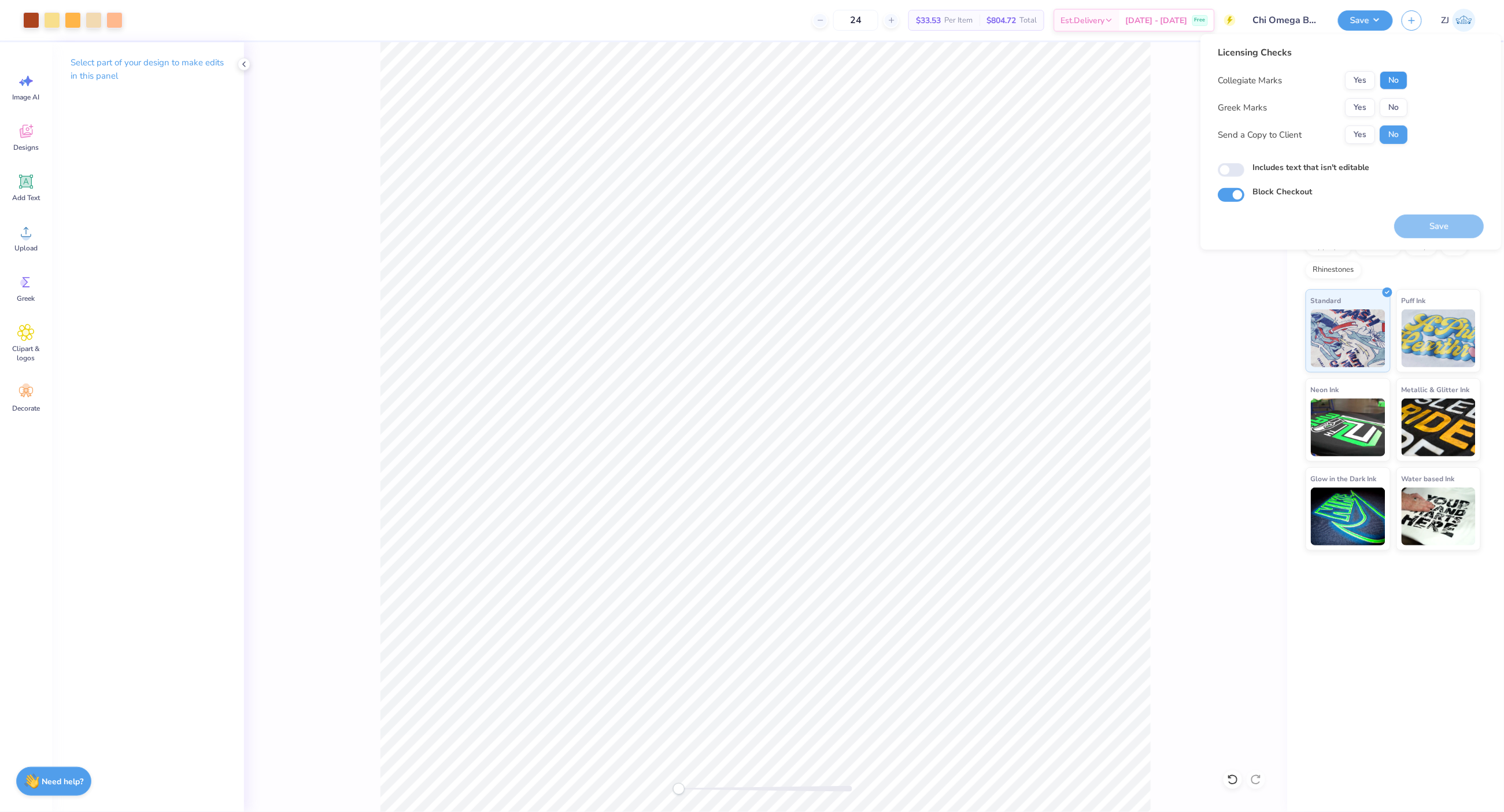
click at [1395, 74] on button "No" at bounding box center [1394, 80] width 28 height 18
click at [1370, 100] on button "Yes" at bounding box center [1360, 107] width 30 height 18
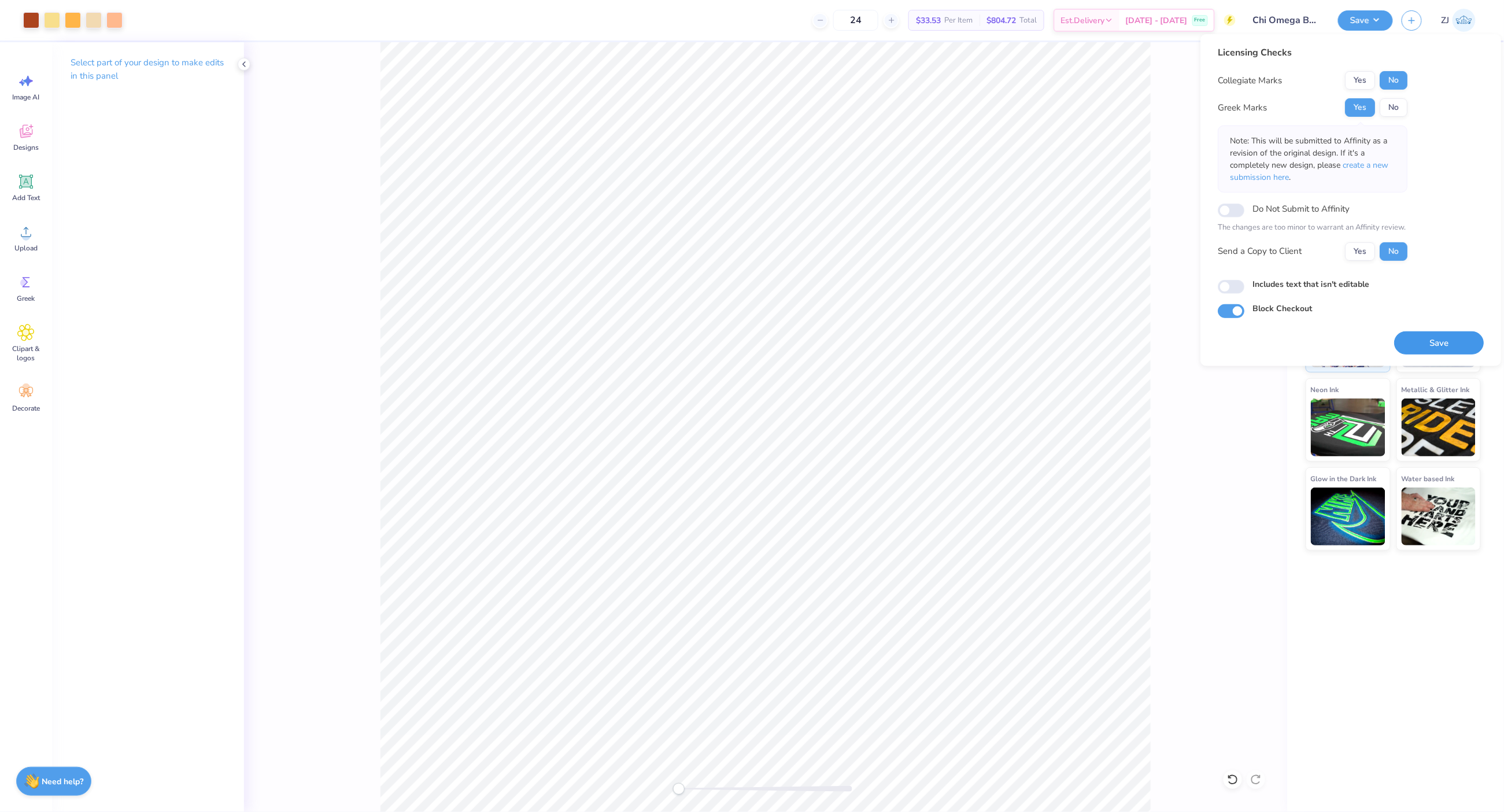
click at [1434, 343] on button "Save" at bounding box center [1439, 342] width 89 height 24
